Goal: Transaction & Acquisition: Purchase product/service

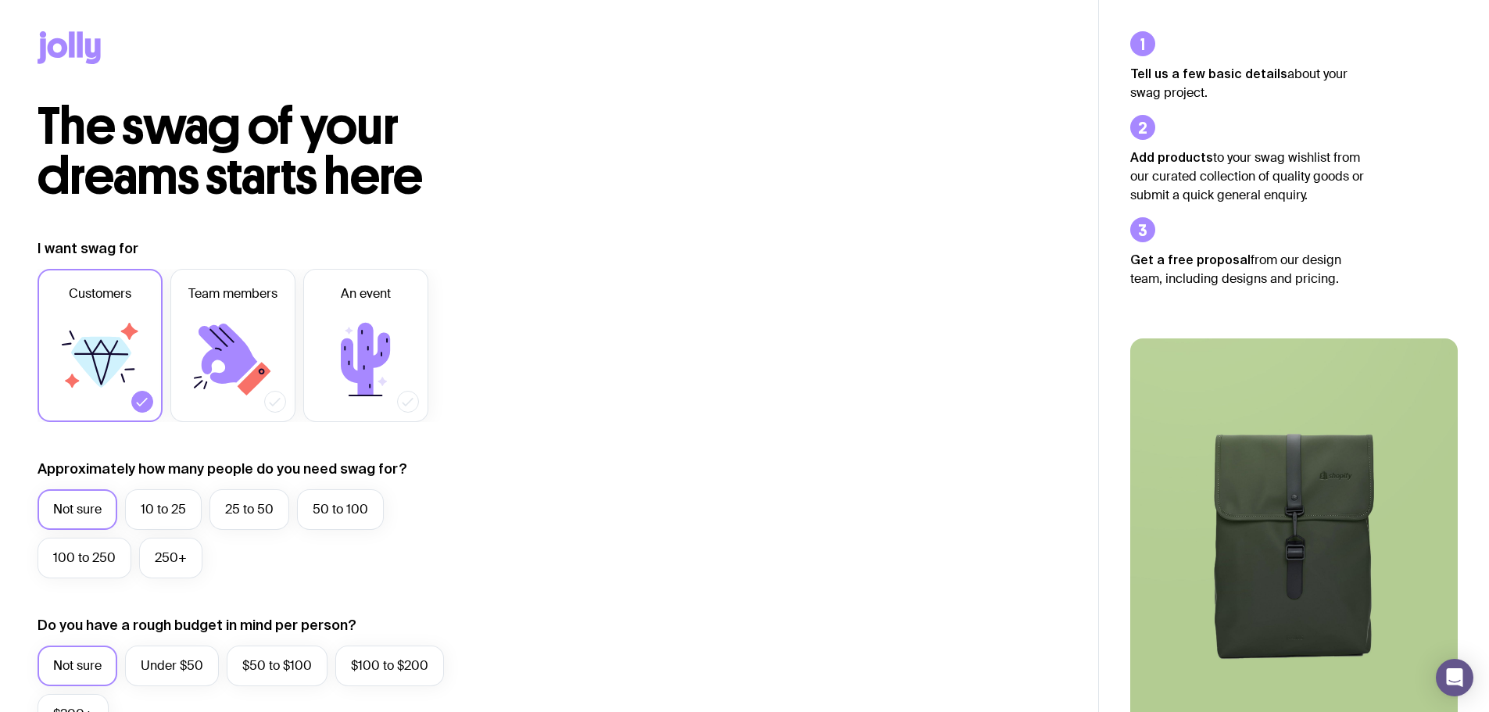
click at [75, 47] on icon at bounding box center [69, 47] width 63 height 33
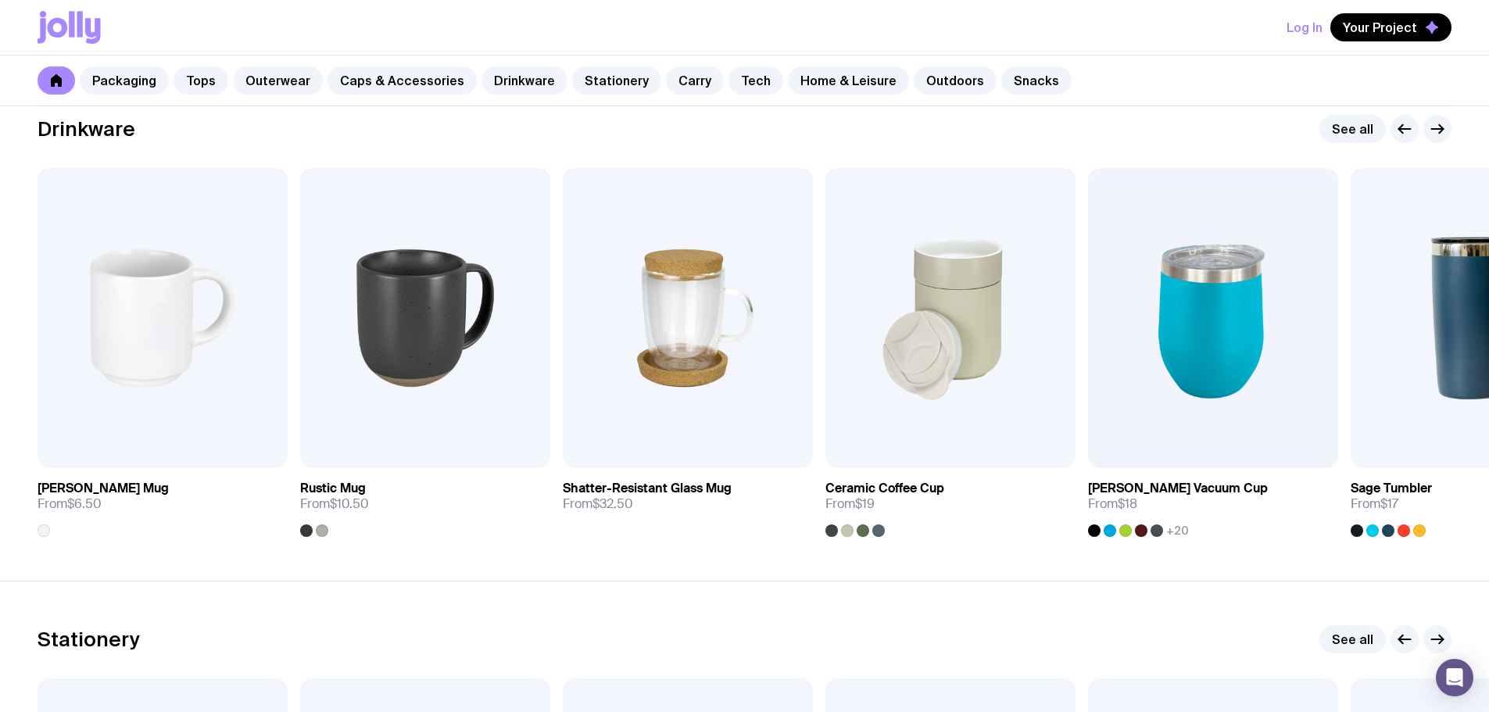
scroll to position [2266, 0]
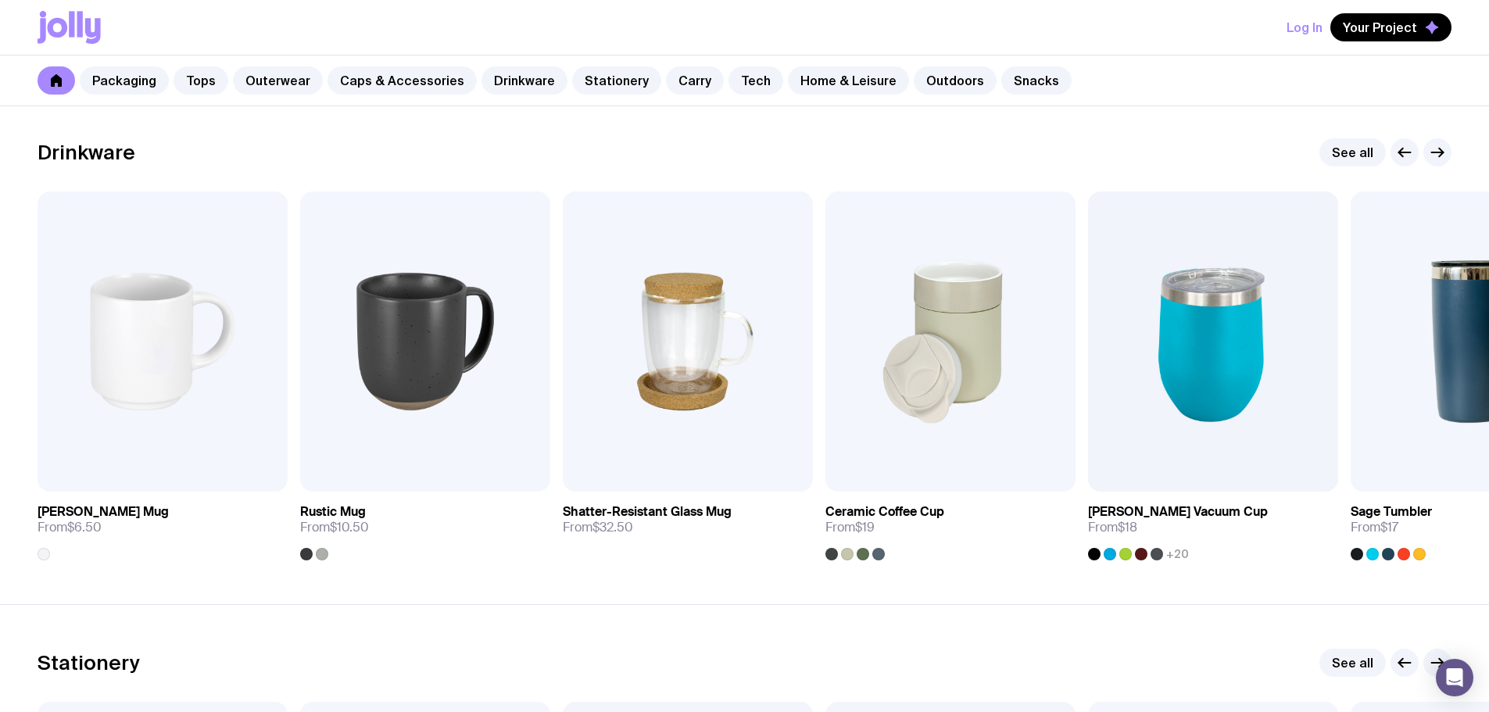
click at [1455, 152] on div "Drinkware See all Add to wishlist View Stella Stackable Mug From $6.50 Add to w…" at bounding box center [744, 349] width 1489 height 422
click at [1446, 152] on button "button" at bounding box center [1437, 152] width 28 height 28
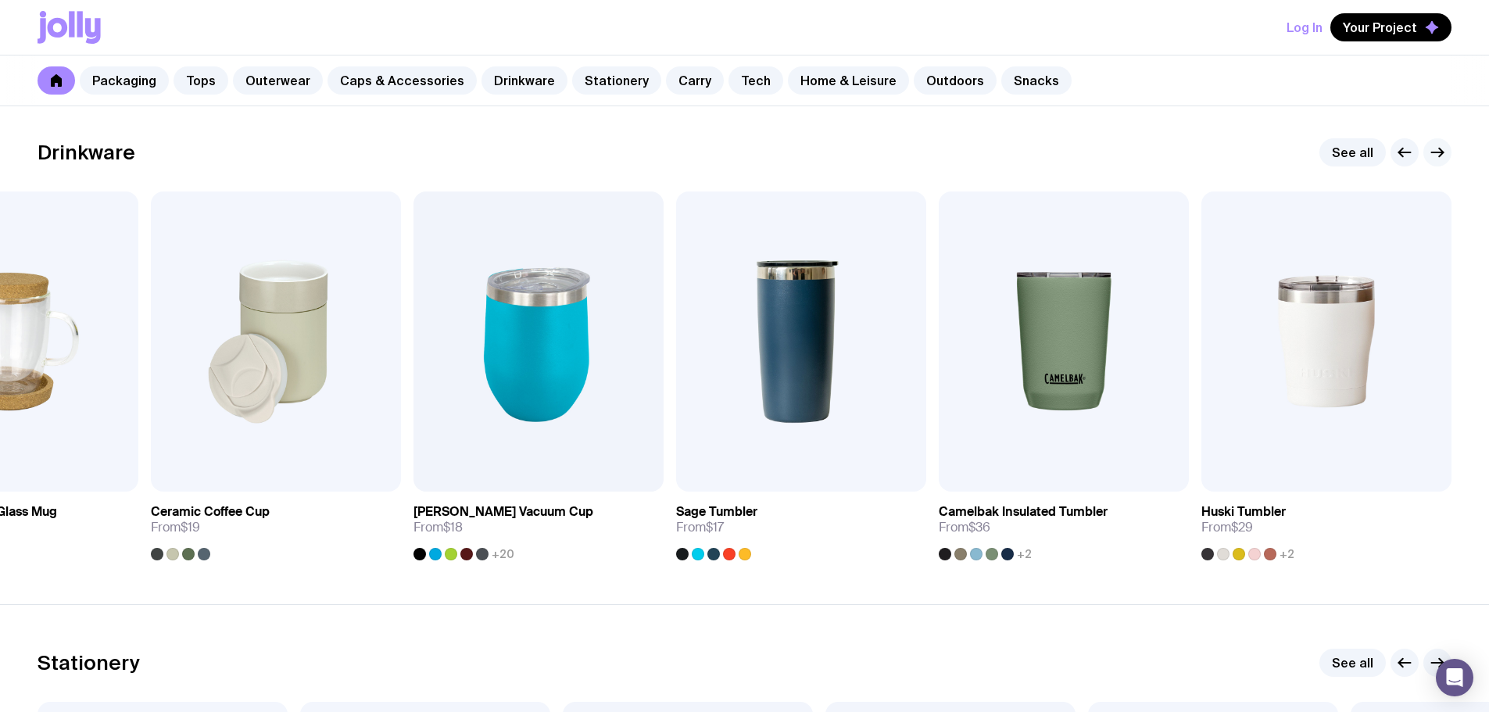
click at [1436, 159] on icon "button" at bounding box center [1437, 152] width 19 height 19
click at [1436, 155] on icon "button" at bounding box center [1437, 152] width 19 height 19
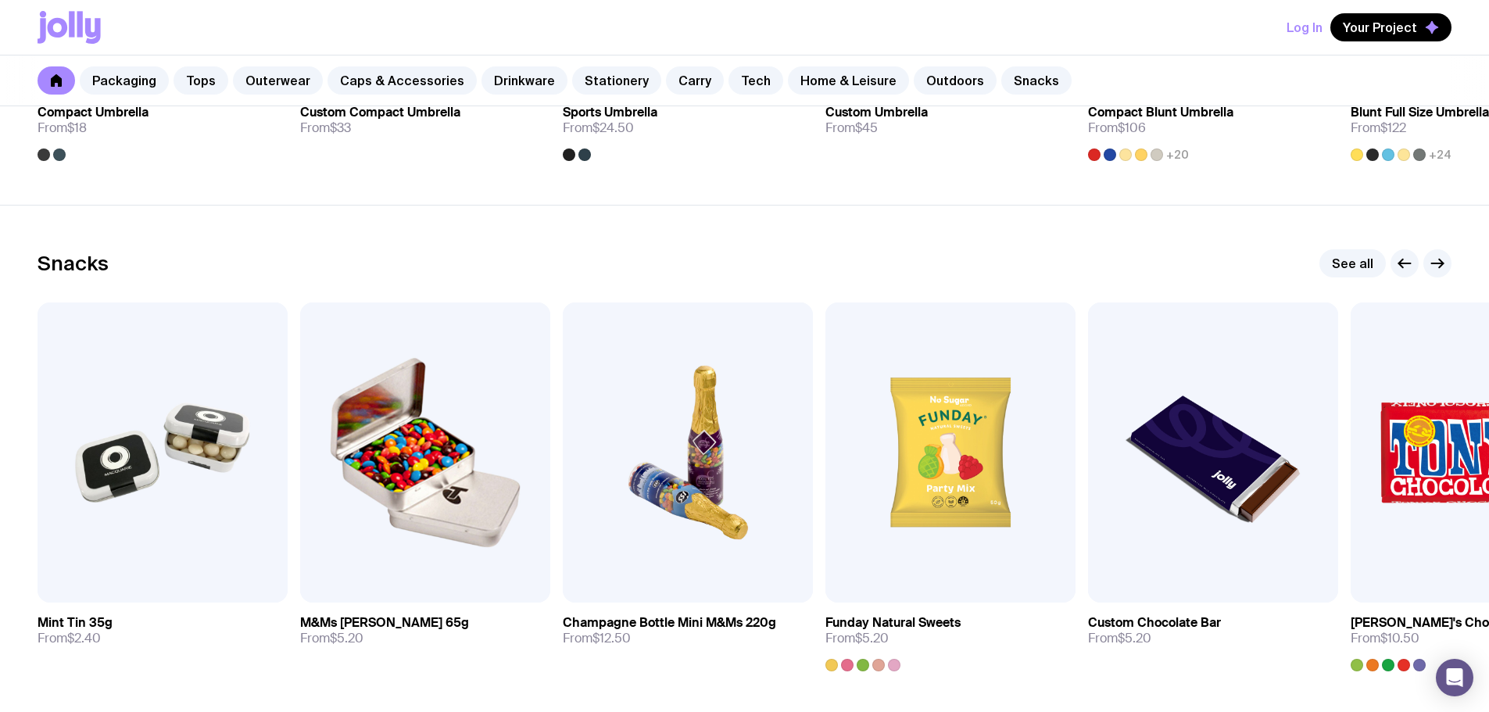
scroll to position [5392, 0]
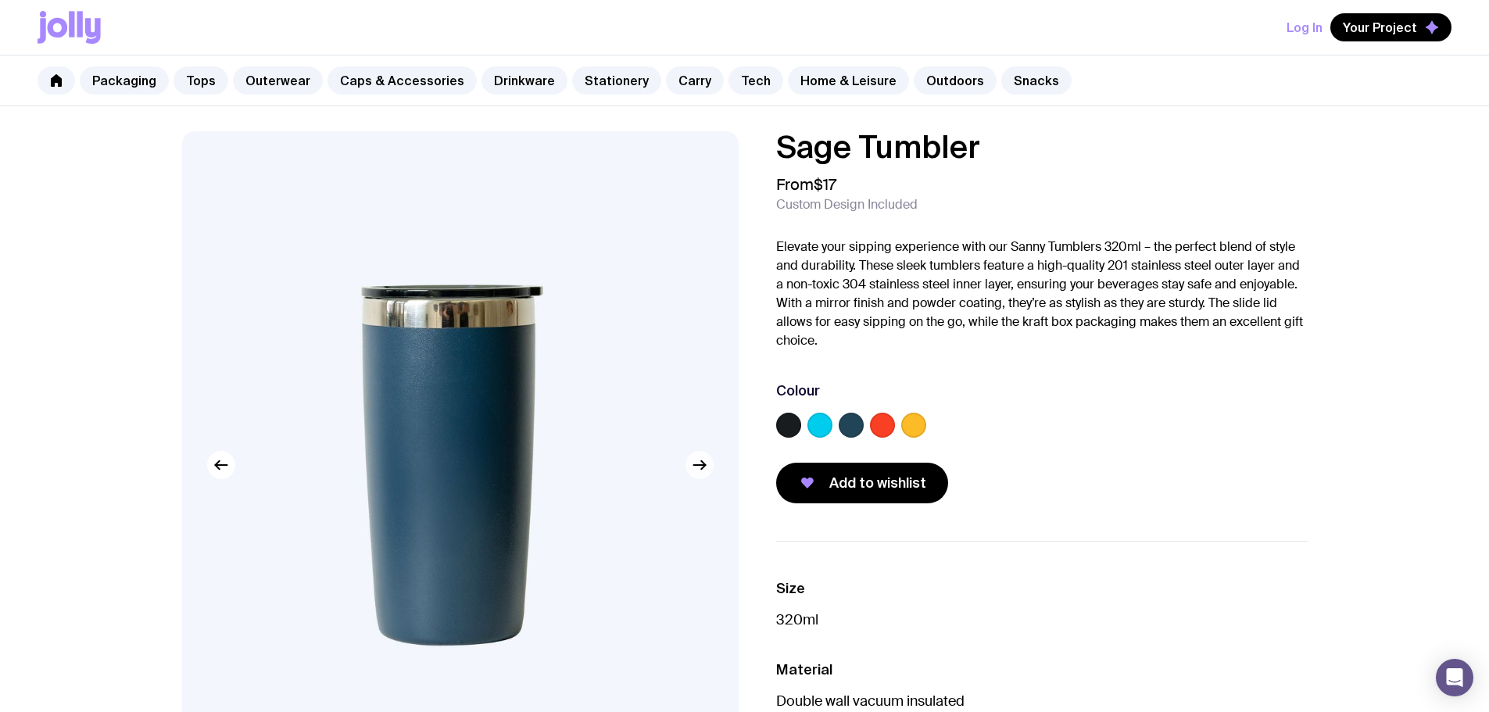
click at [698, 458] on icon "button" at bounding box center [699, 465] width 19 height 19
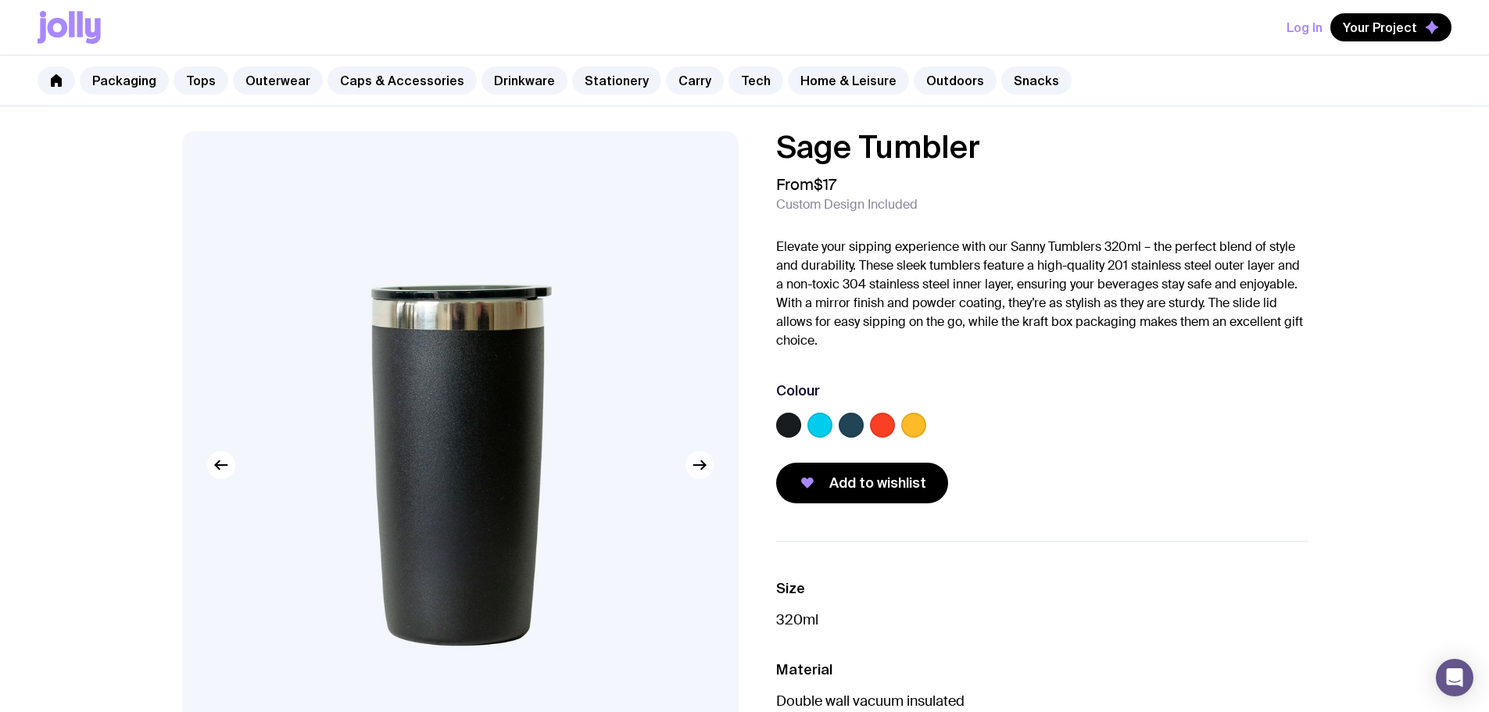
click at [698, 458] on icon "button" at bounding box center [699, 465] width 19 height 19
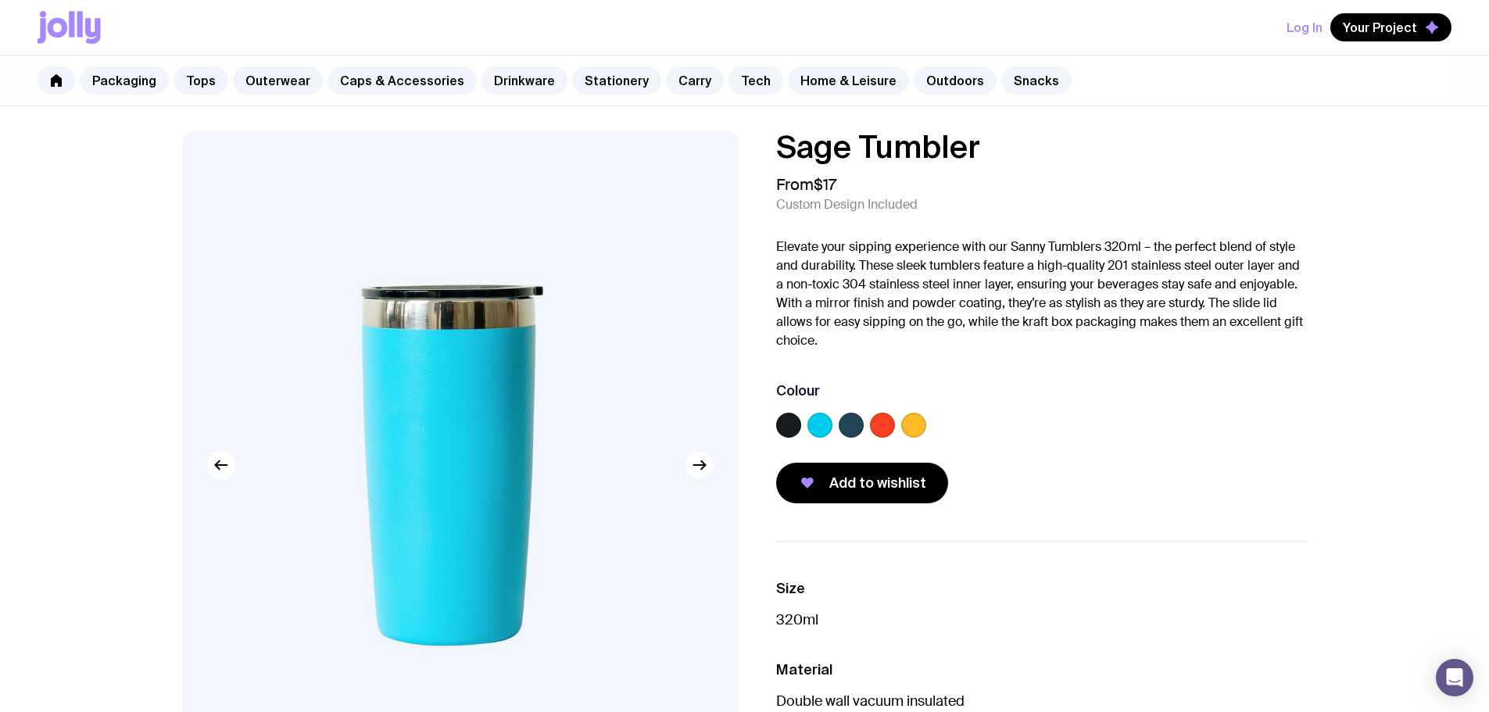
click at [698, 458] on icon "button" at bounding box center [699, 465] width 19 height 19
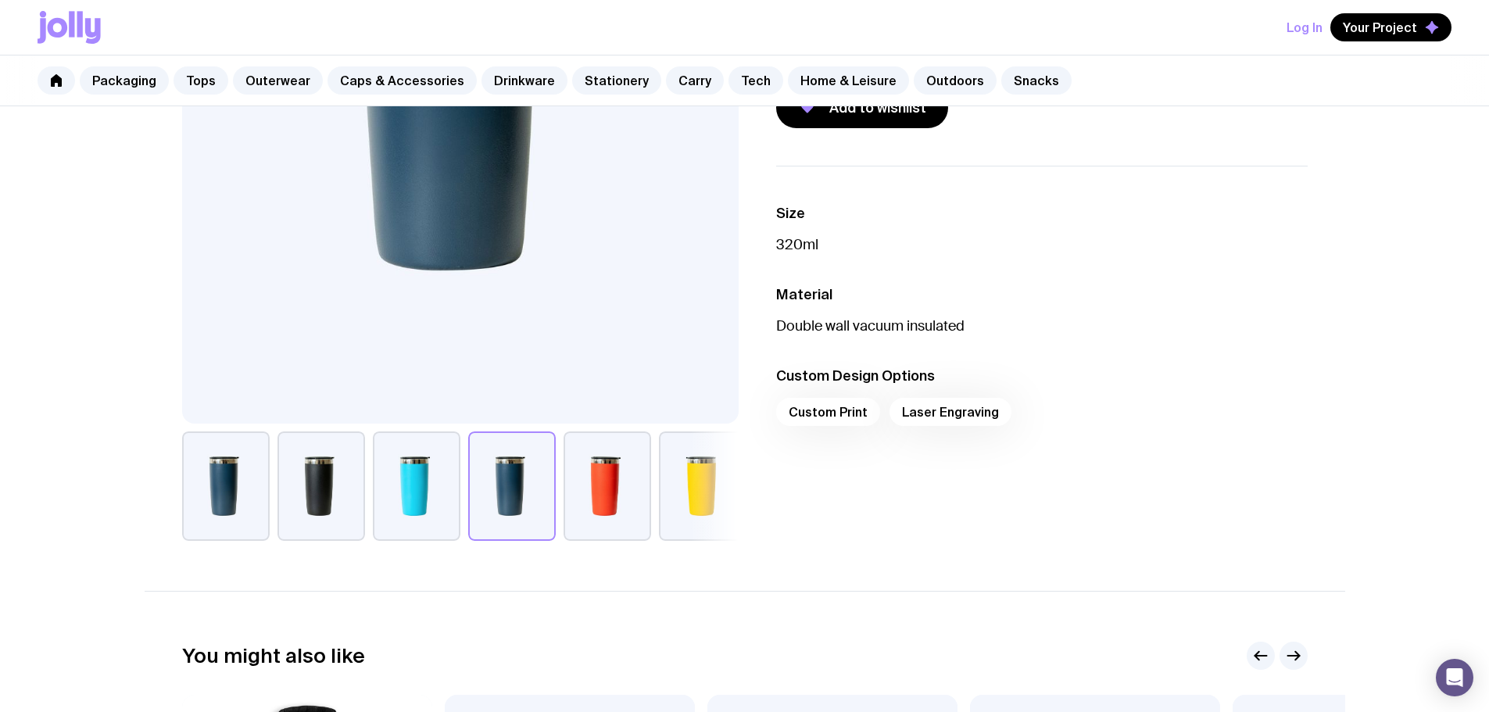
scroll to position [391, 0]
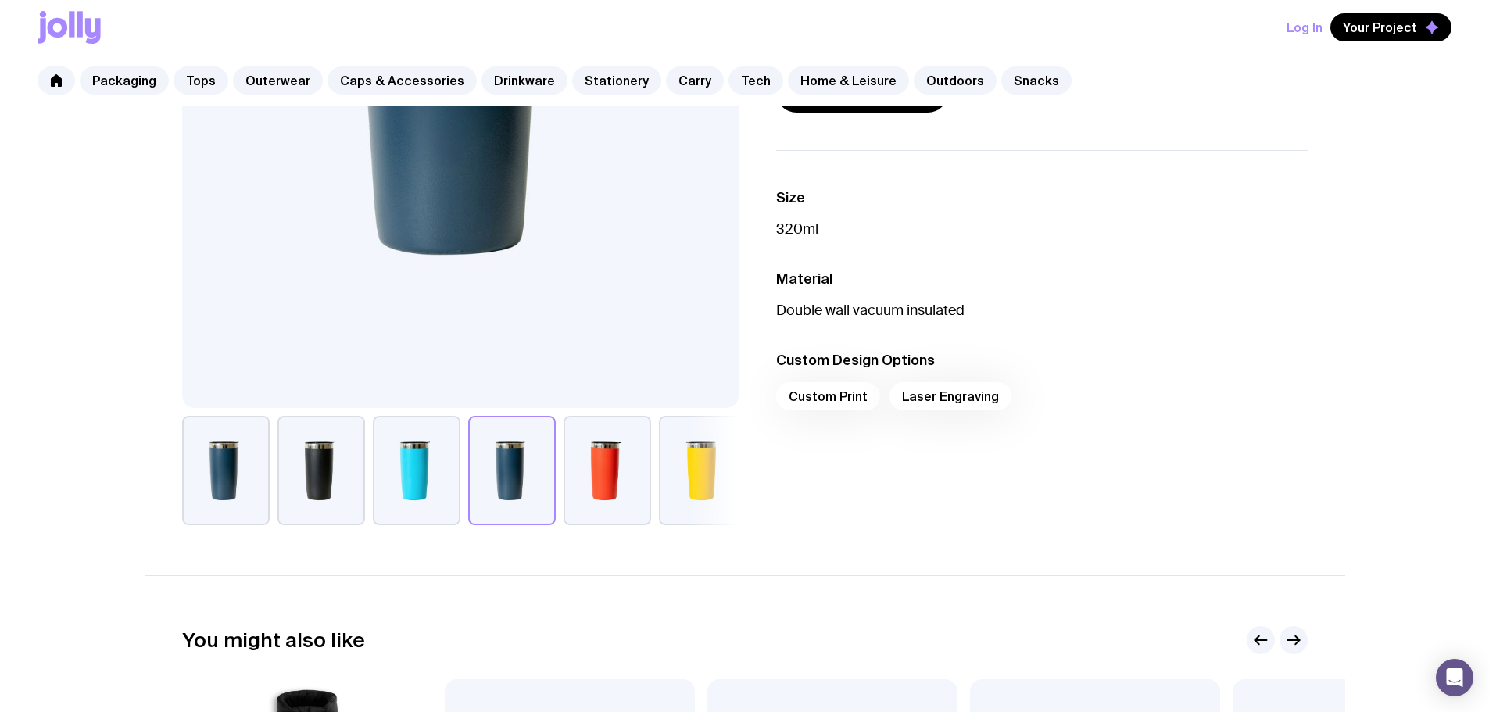
click at [696, 461] on button "button" at bounding box center [703, 470] width 88 height 109
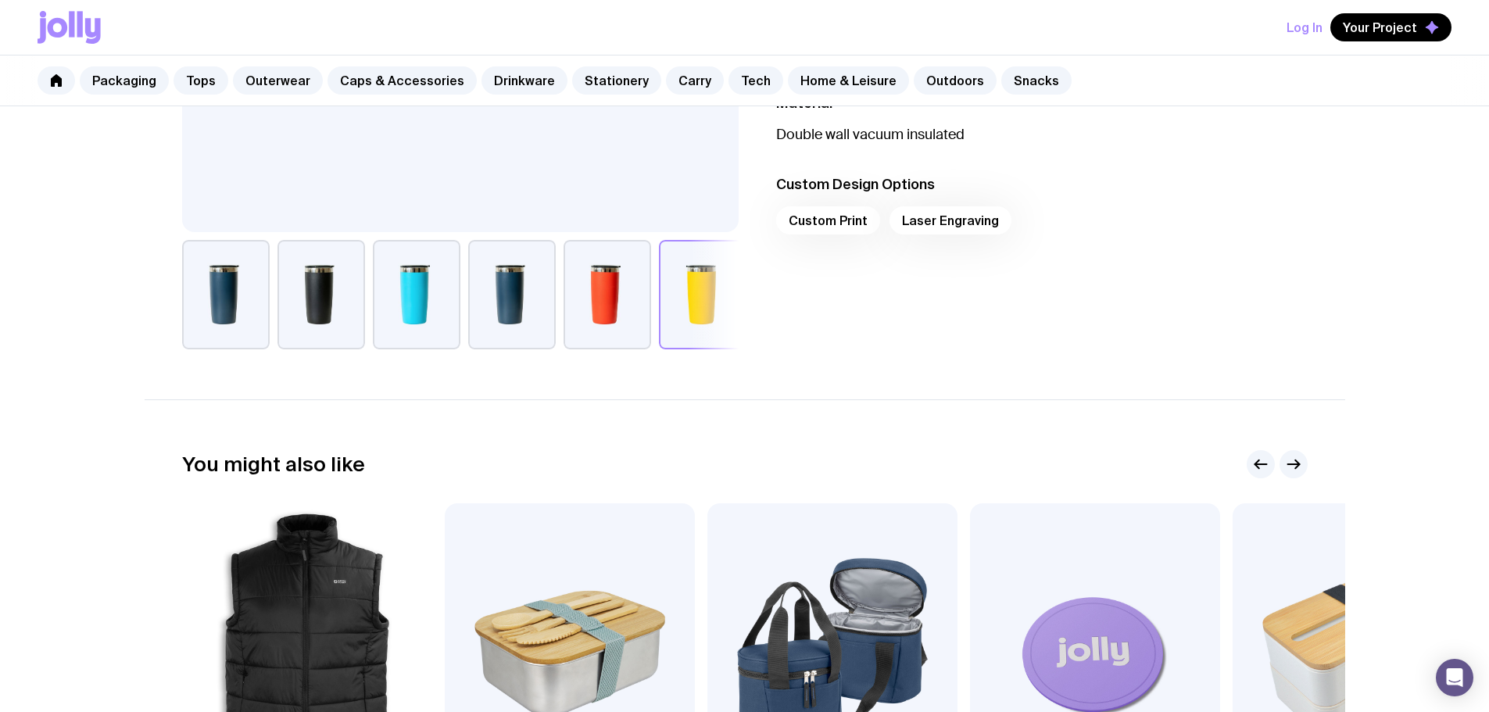
scroll to position [234, 0]
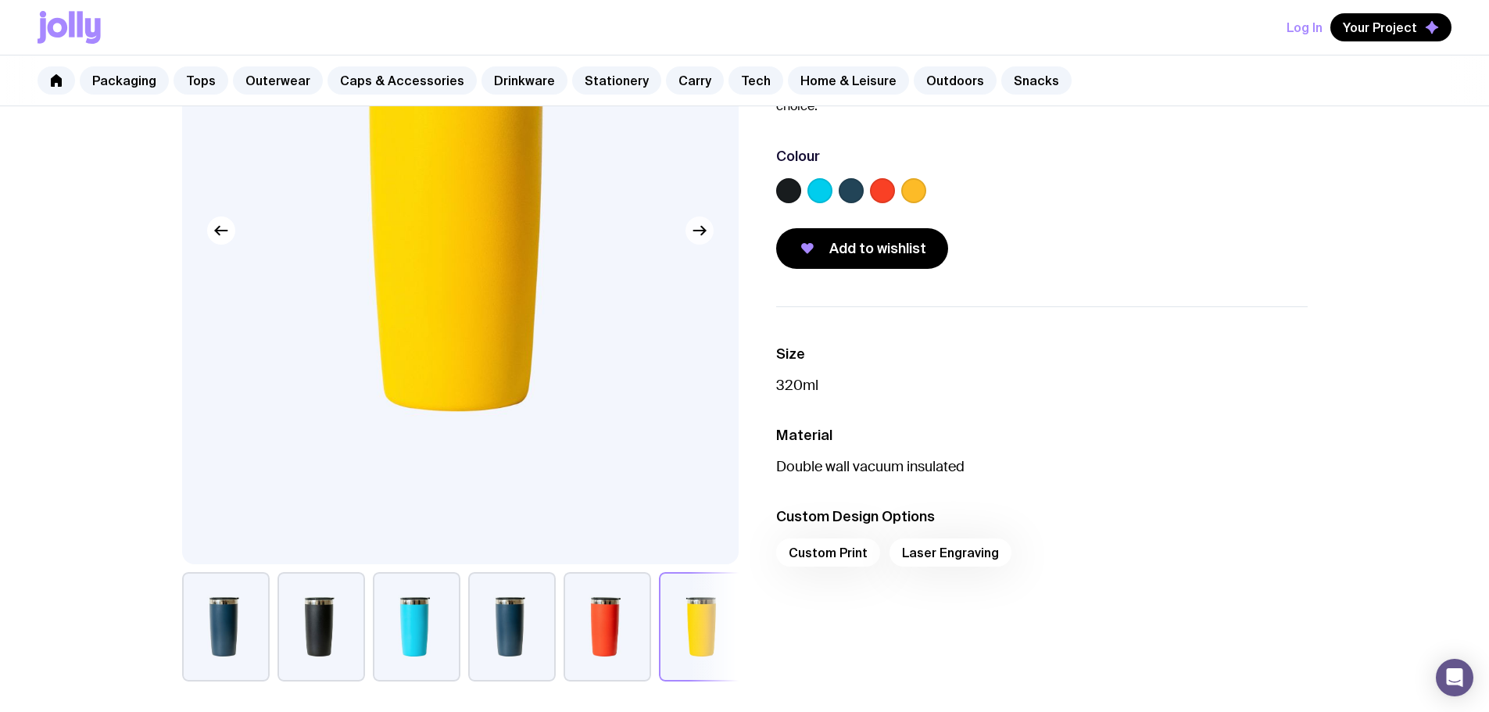
click at [711, 231] on button "button" at bounding box center [699, 230] width 28 height 28
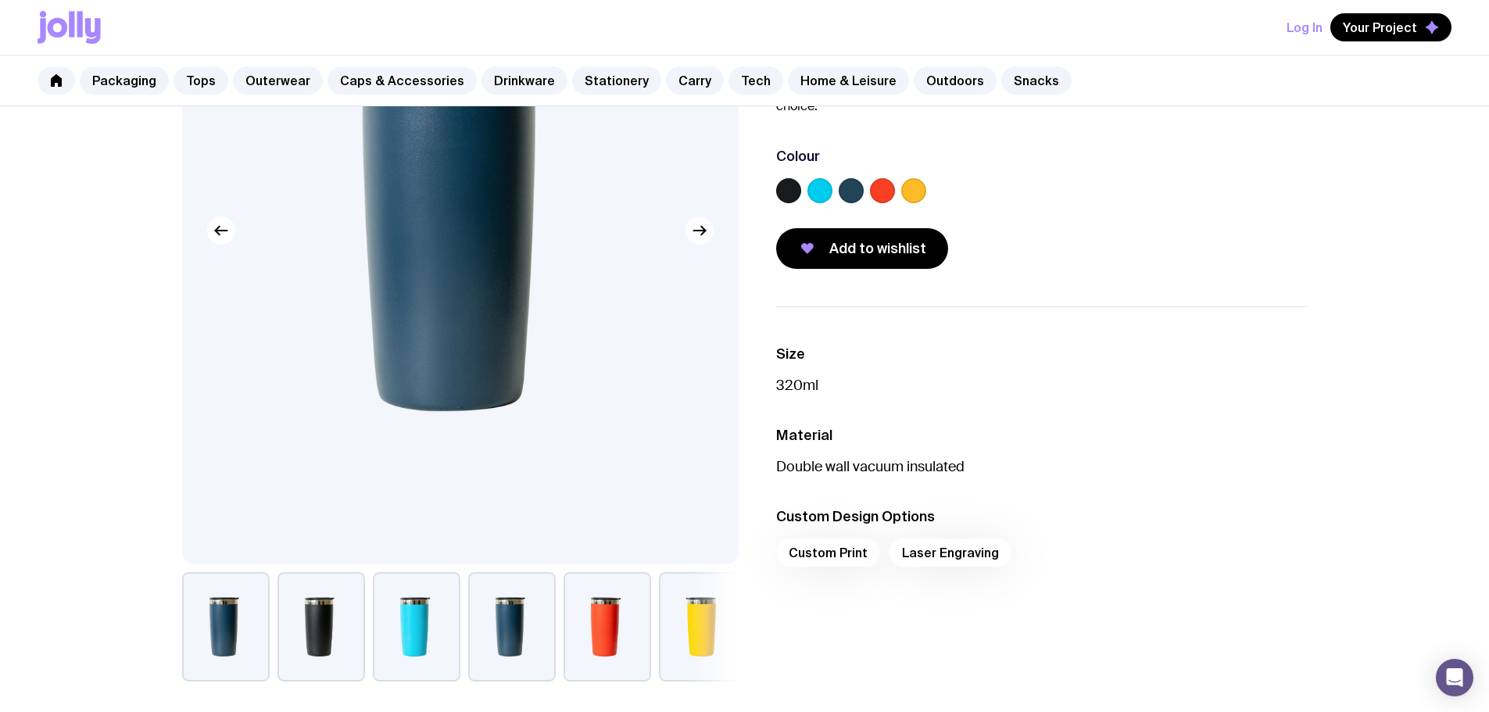
click at [711, 231] on button "button" at bounding box center [699, 230] width 28 height 28
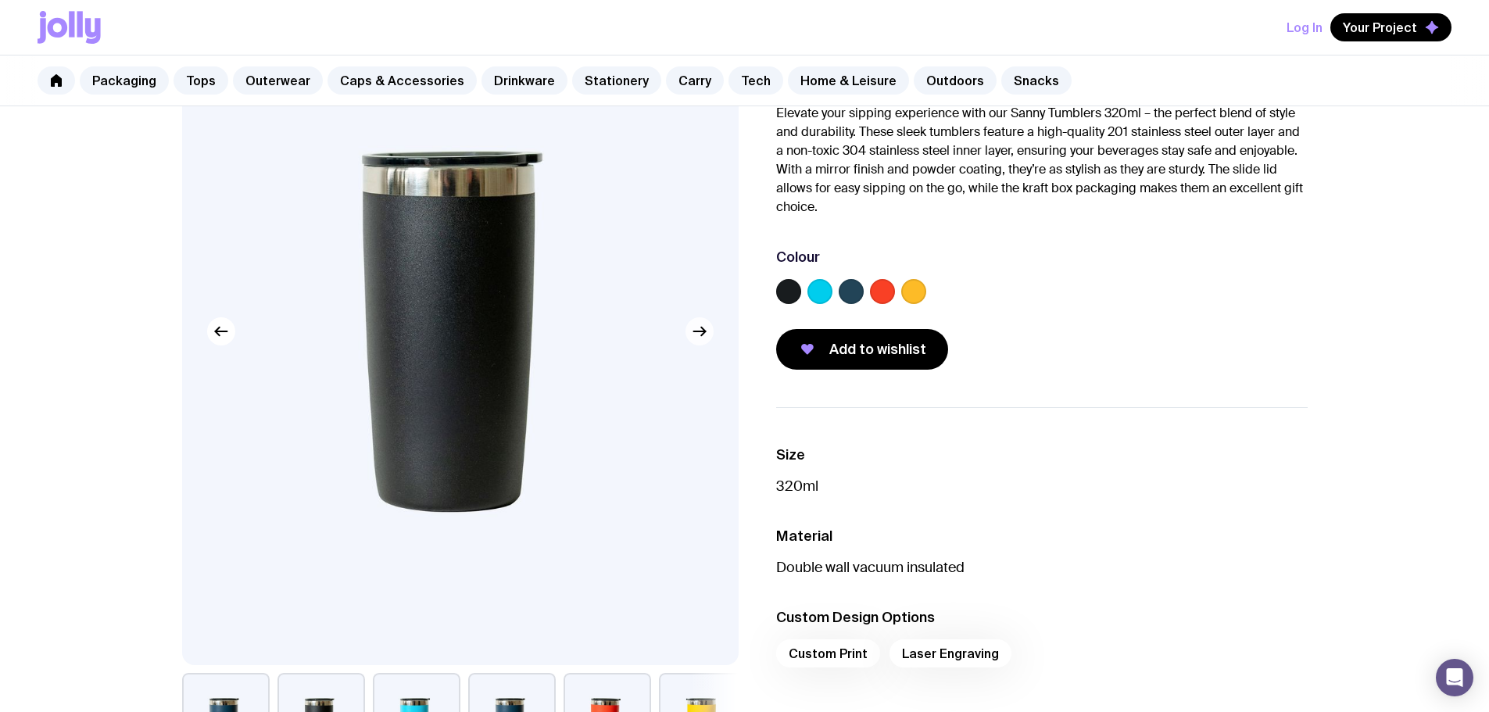
scroll to position [0, 0]
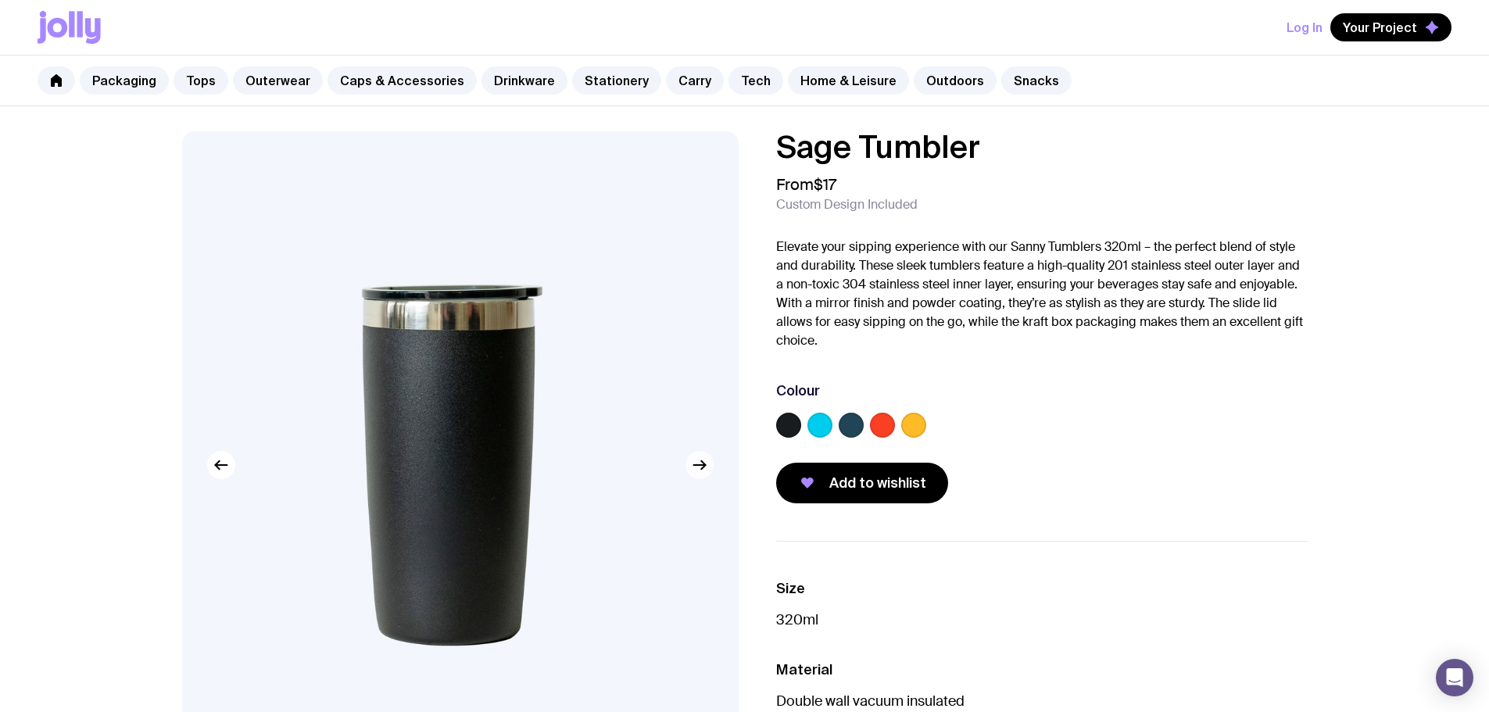
click at [703, 474] on icon "button" at bounding box center [699, 465] width 19 height 19
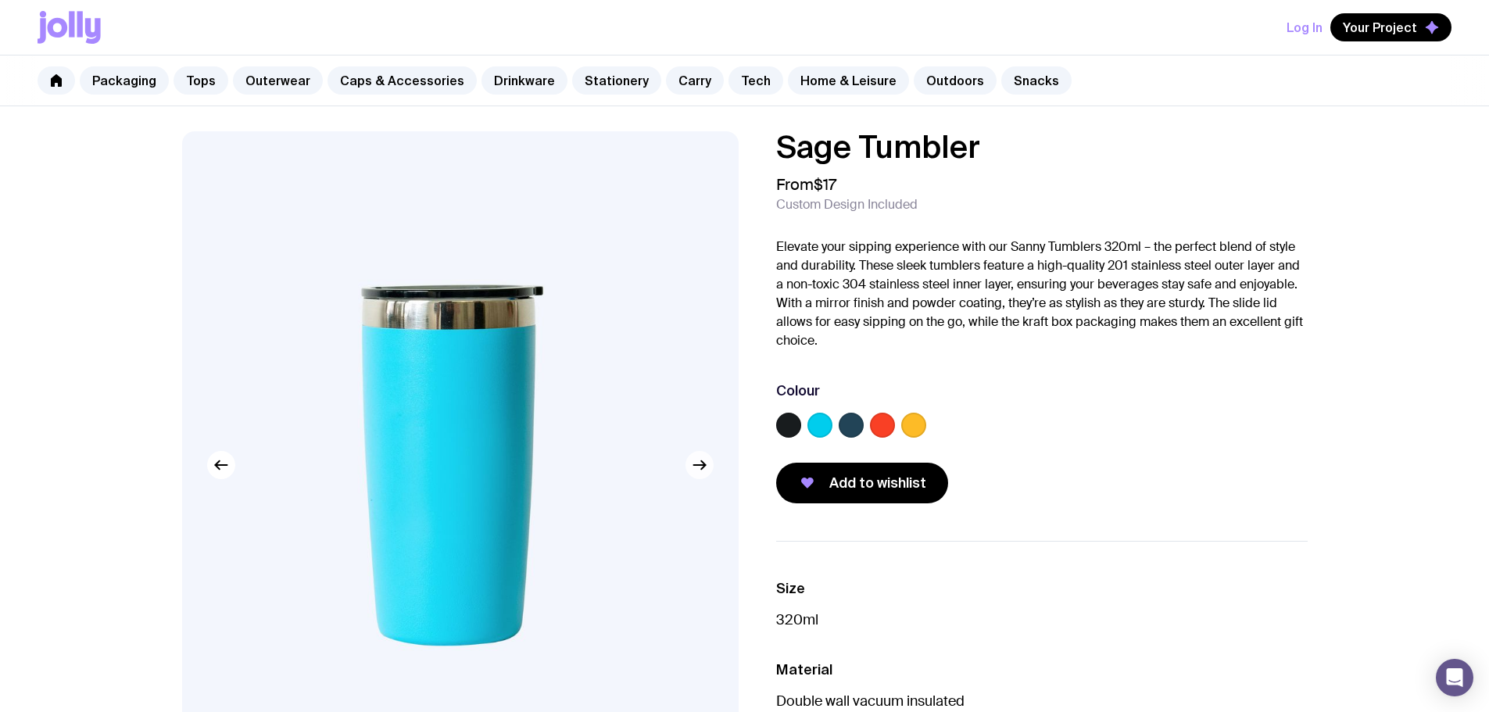
click at [703, 474] on icon "button" at bounding box center [699, 465] width 19 height 19
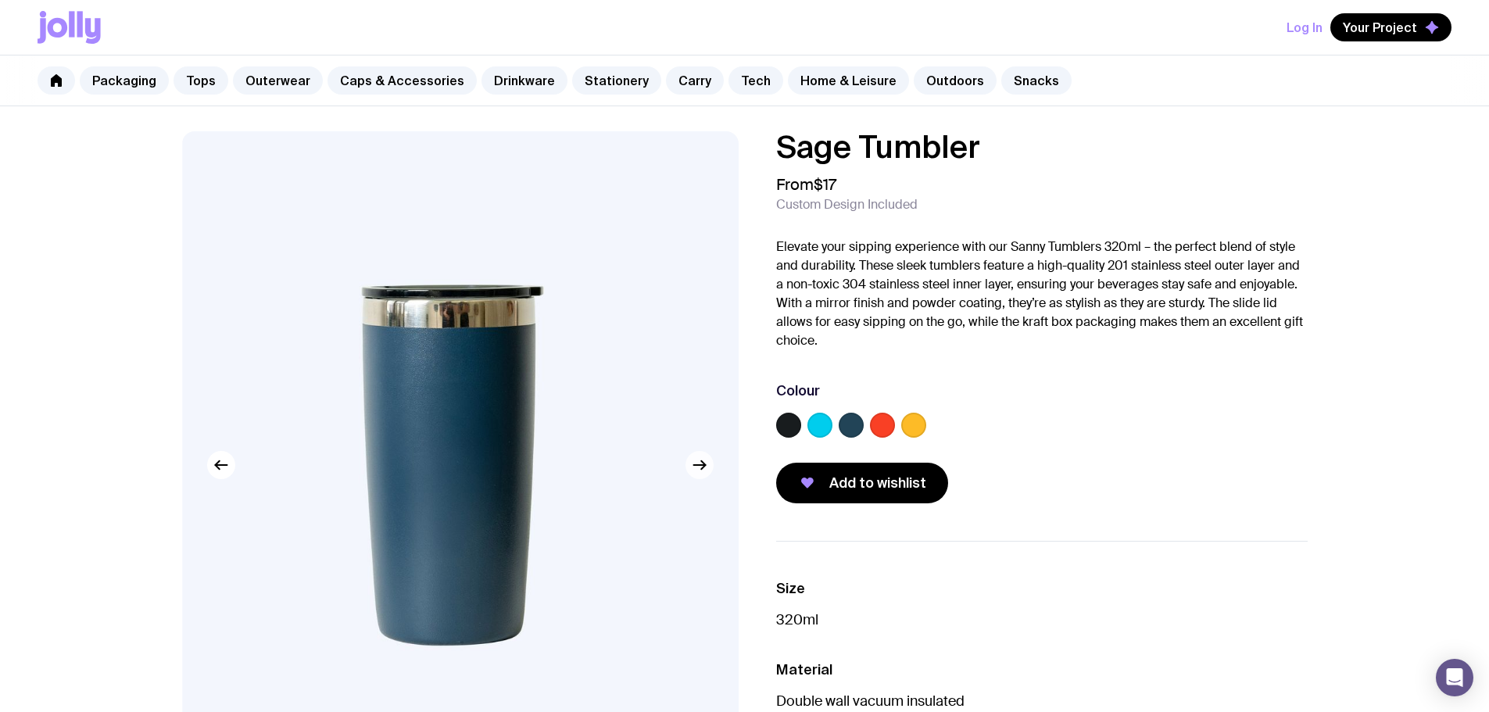
click at [703, 474] on icon "button" at bounding box center [699, 465] width 19 height 19
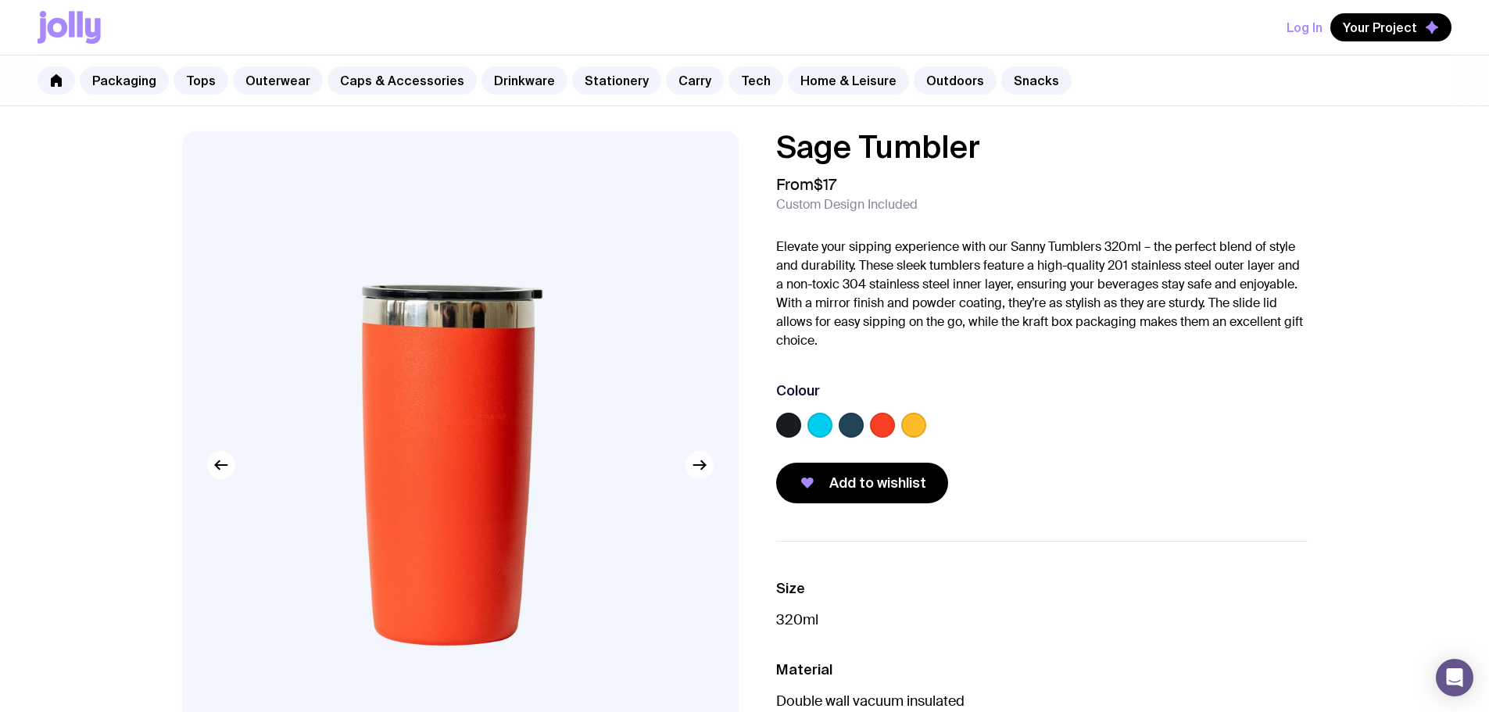
click at [703, 474] on icon "button" at bounding box center [699, 465] width 19 height 19
